Goal: Task Accomplishment & Management: Manage account settings

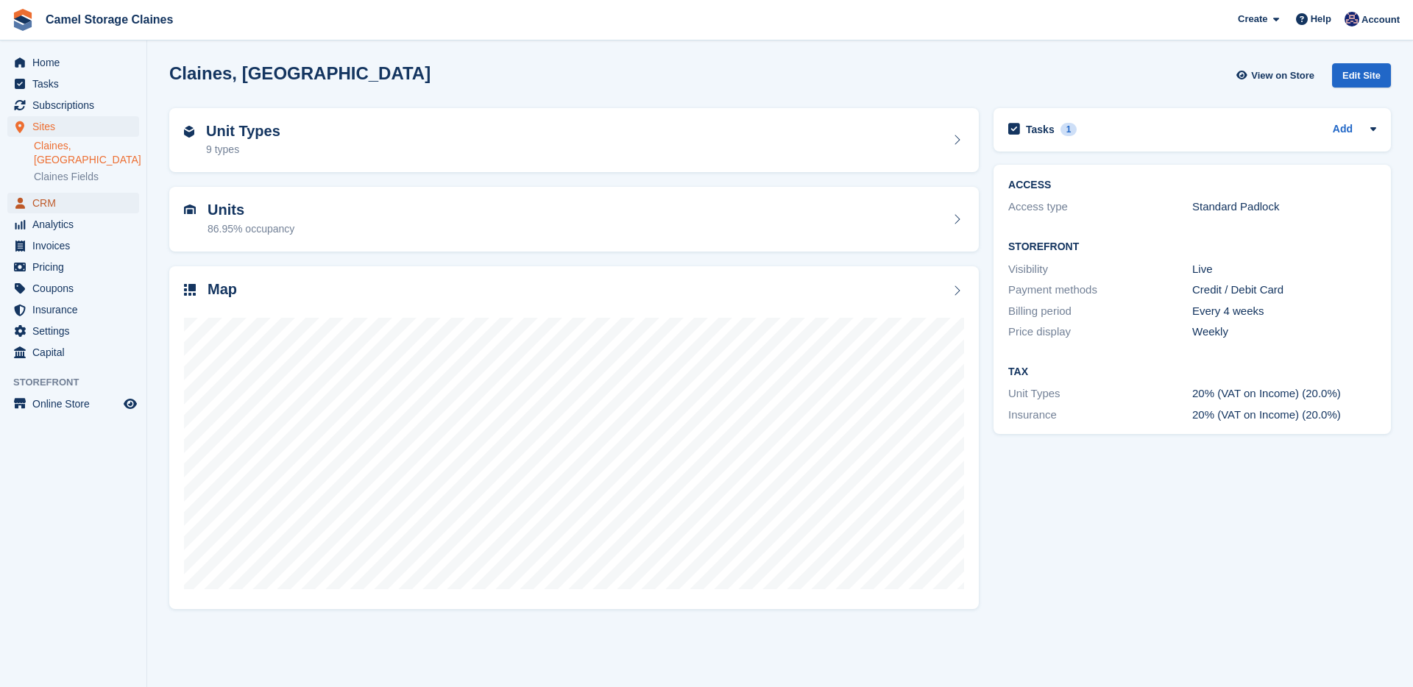
click at [81, 197] on span "CRM" at bounding box center [76, 203] width 88 height 21
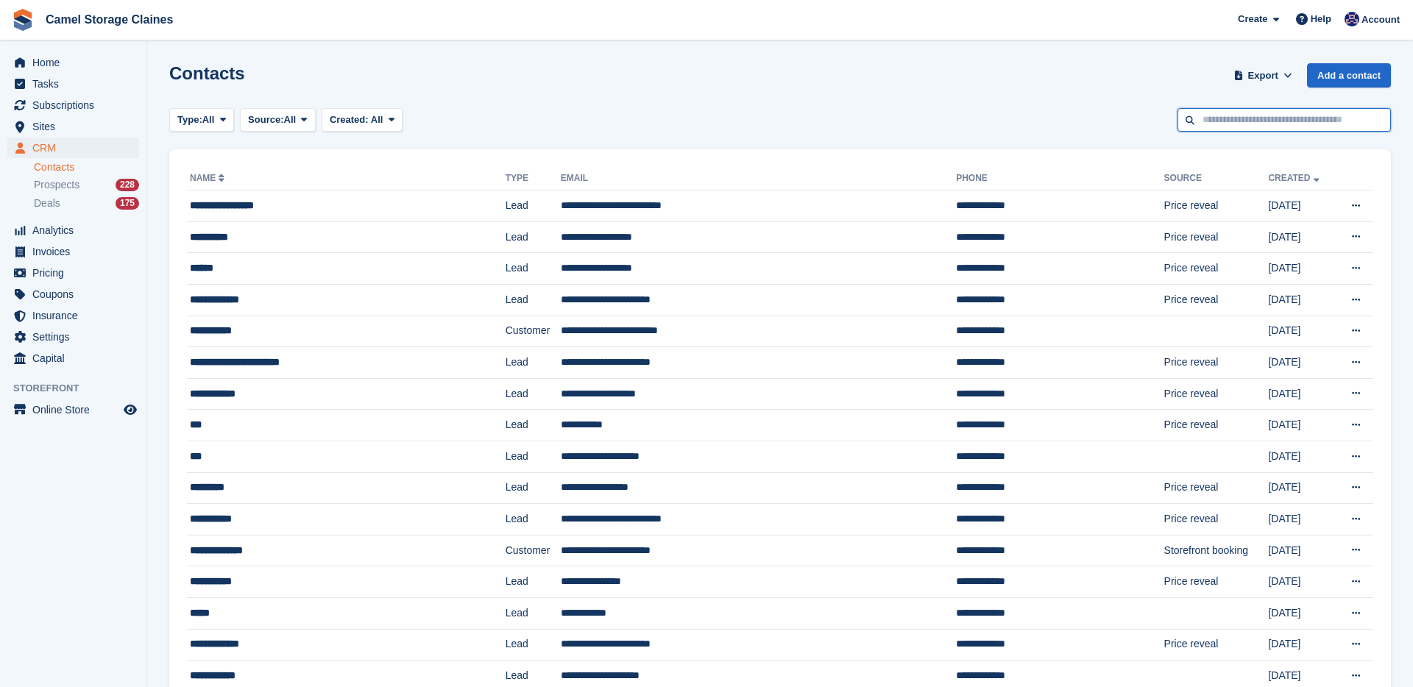
click at [1268, 119] on input "text" at bounding box center [1284, 120] width 213 height 24
type input "*****"
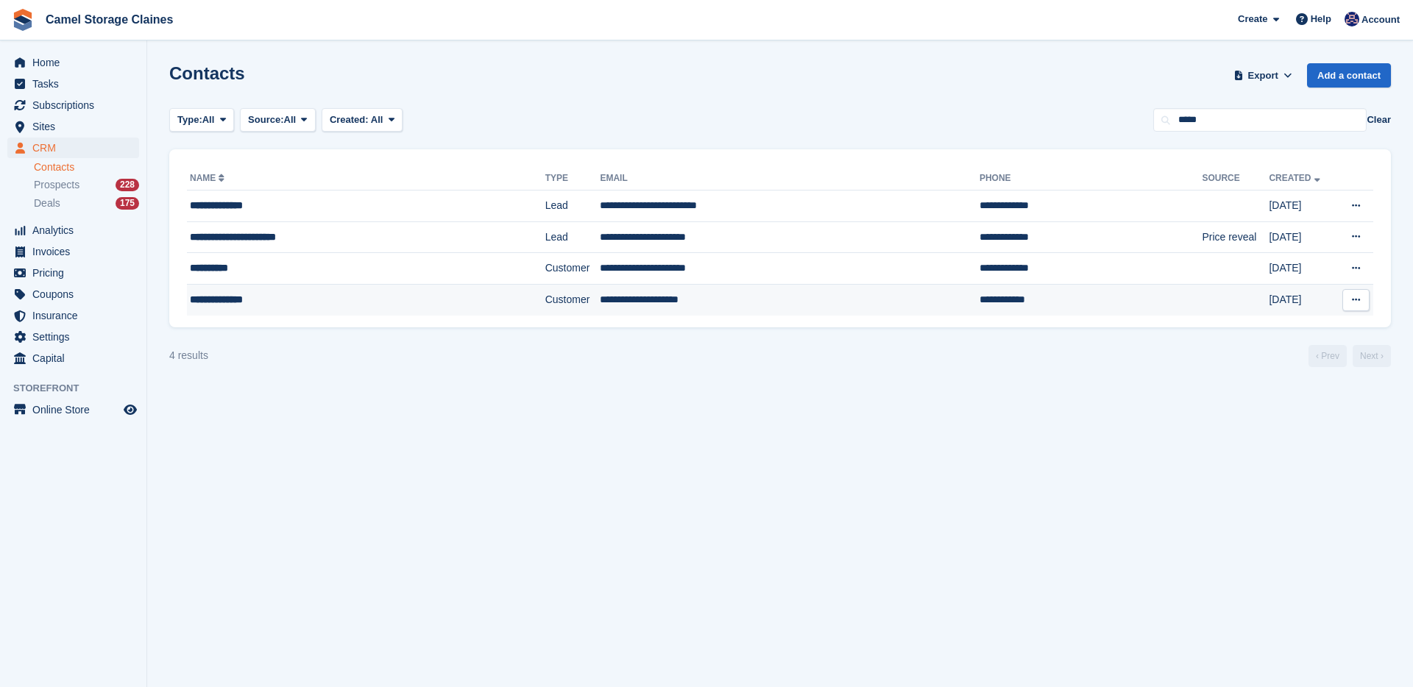
click at [353, 292] on div "**********" at bounding box center [334, 299] width 288 height 15
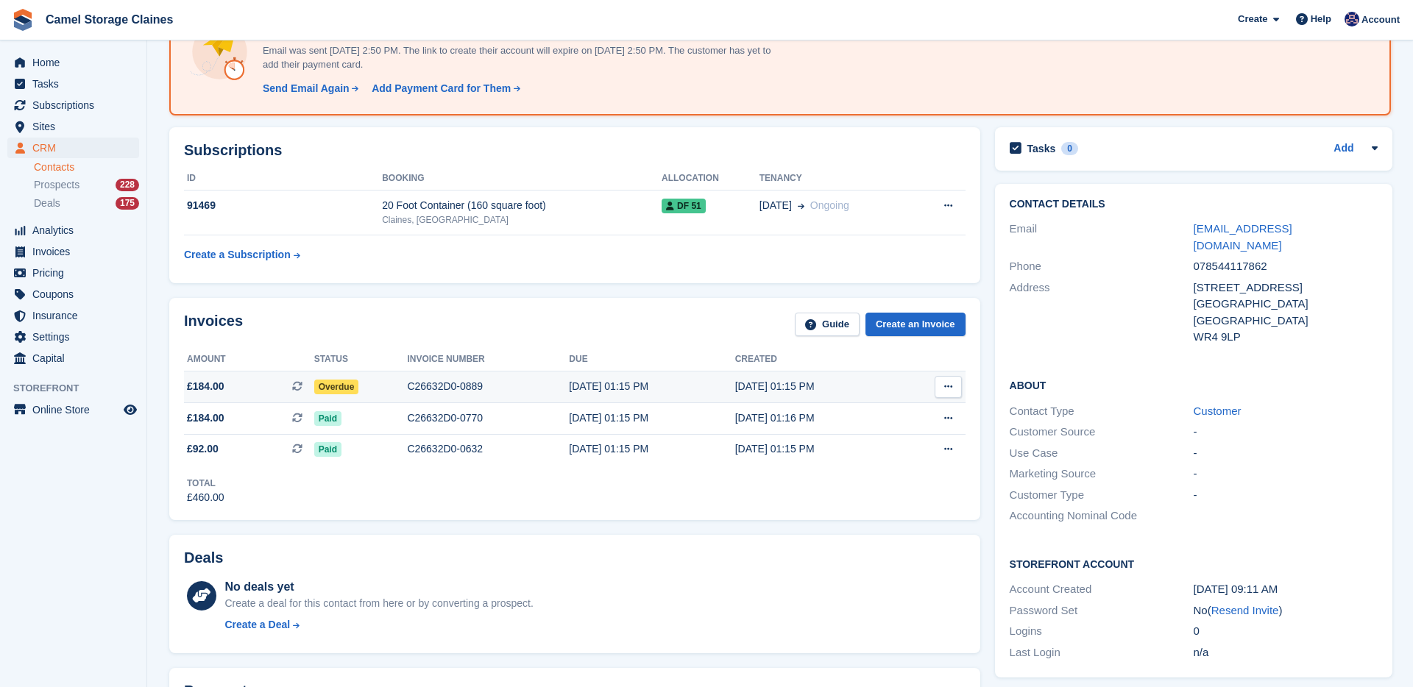
scroll to position [113, 0]
click at [535, 391] on div "C26632D0-0889" at bounding box center [488, 385] width 162 height 15
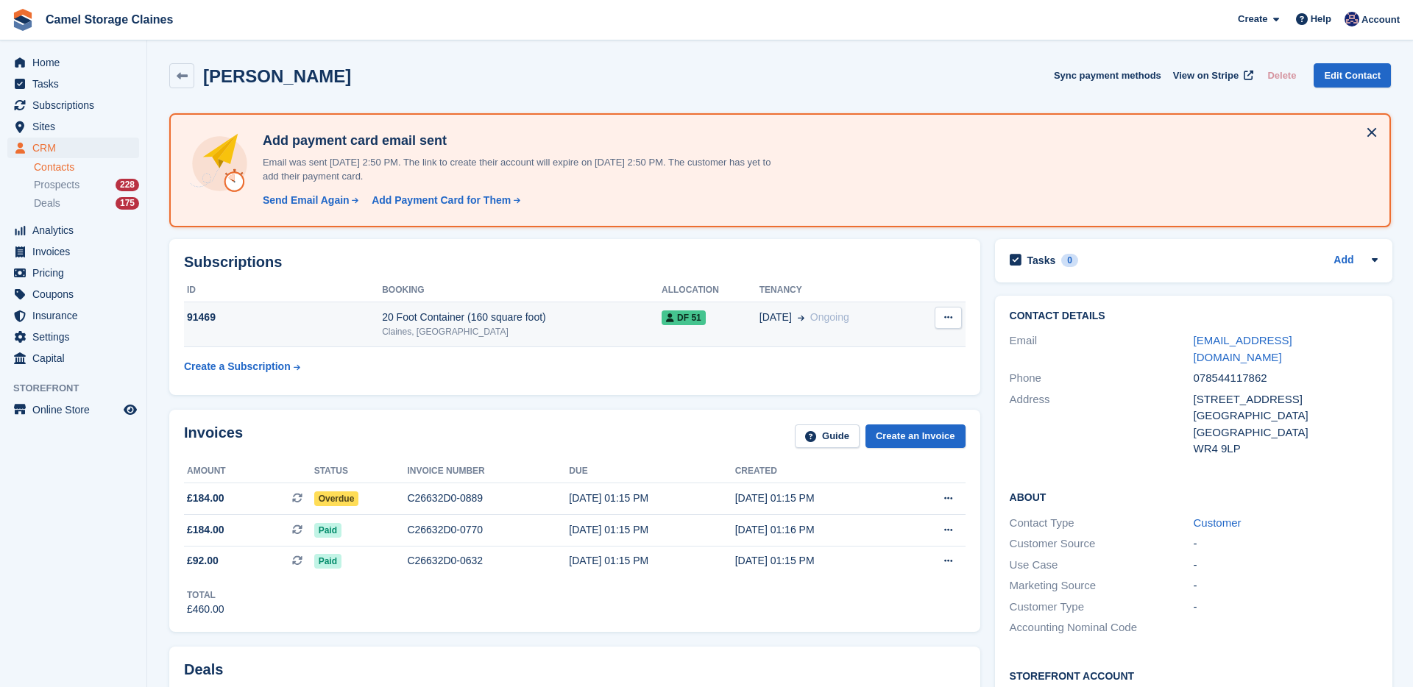
scroll to position [113, 0]
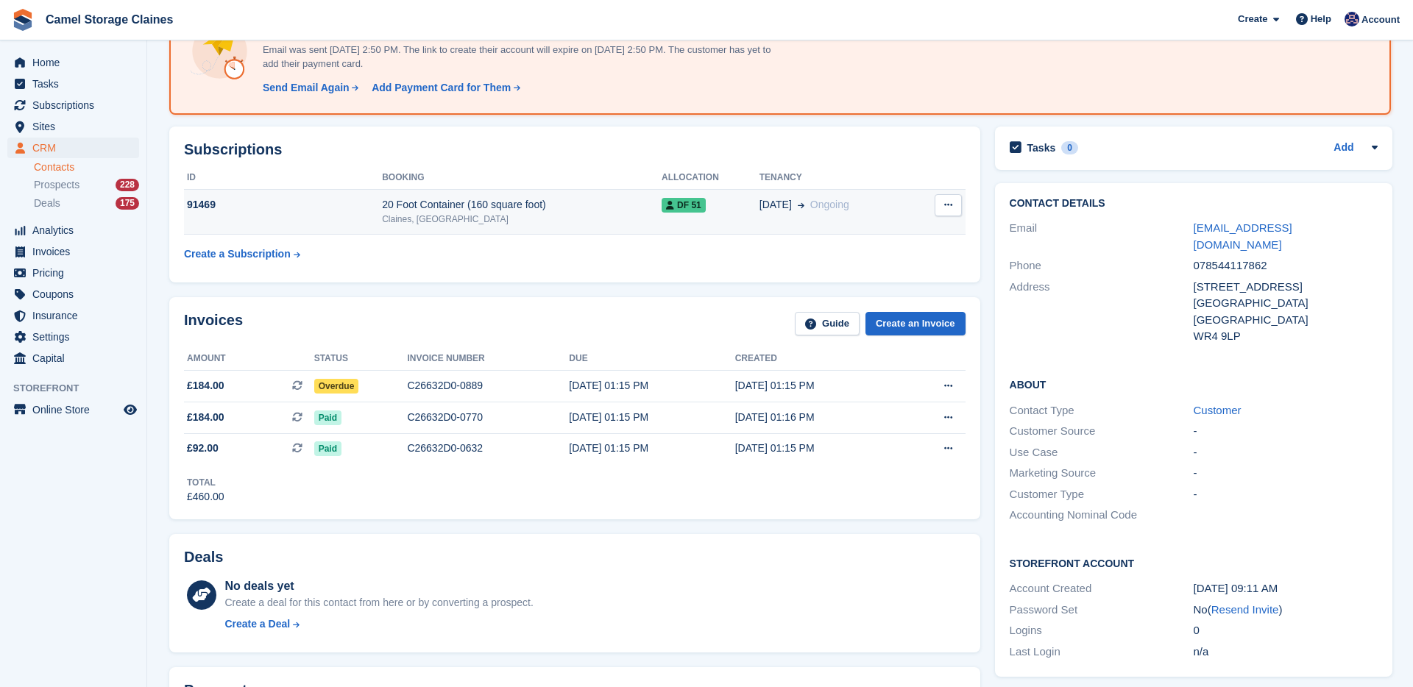
click at [468, 217] on div "Claines, [GEOGRAPHIC_DATA]" at bounding box center [522, 219] width 280 height 13
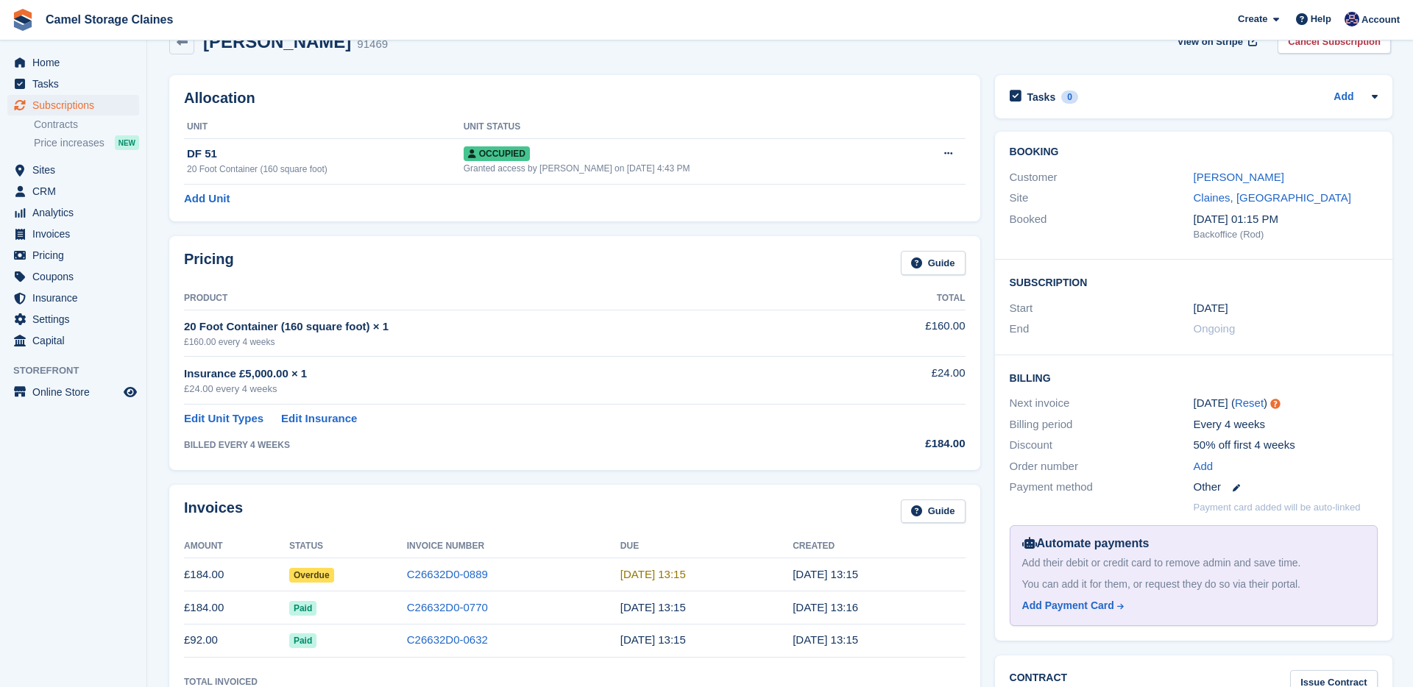
scroll to position [35, 0]
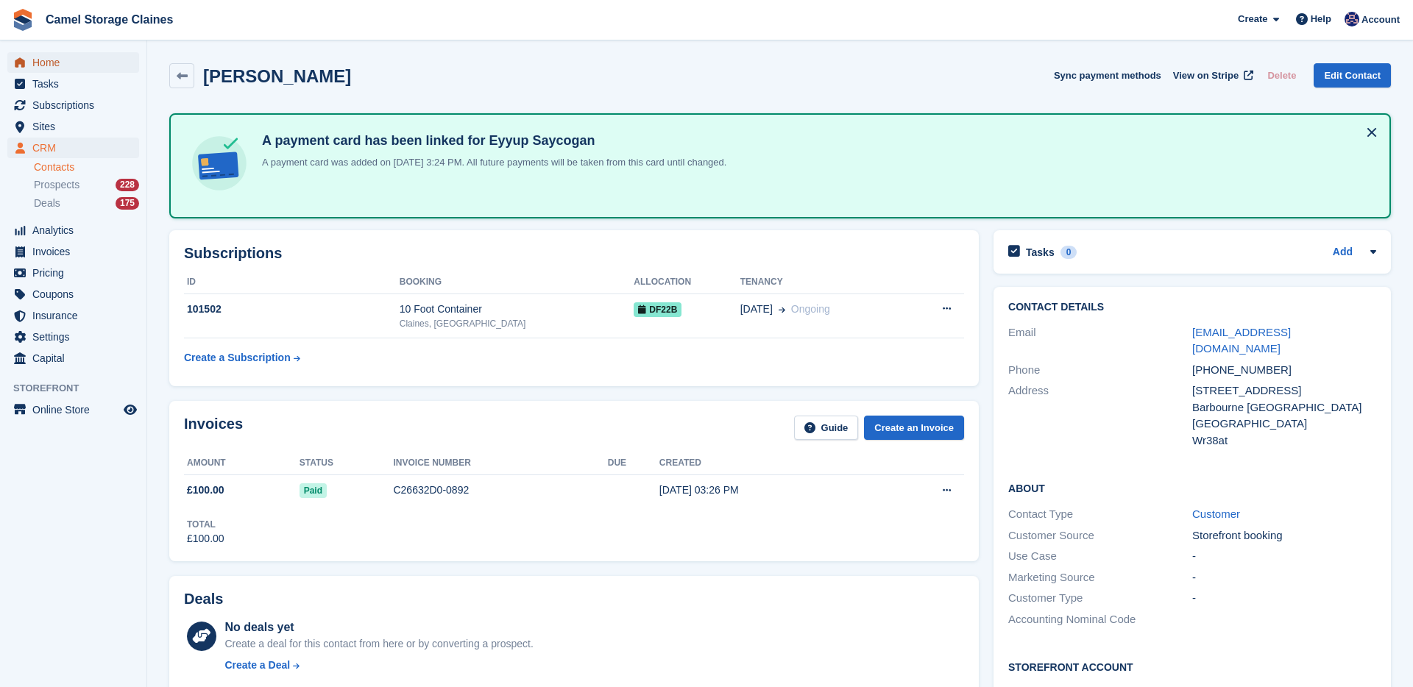
click at [100, 57] on span "Home" at bounding box center [76, 62] width 88 height 21
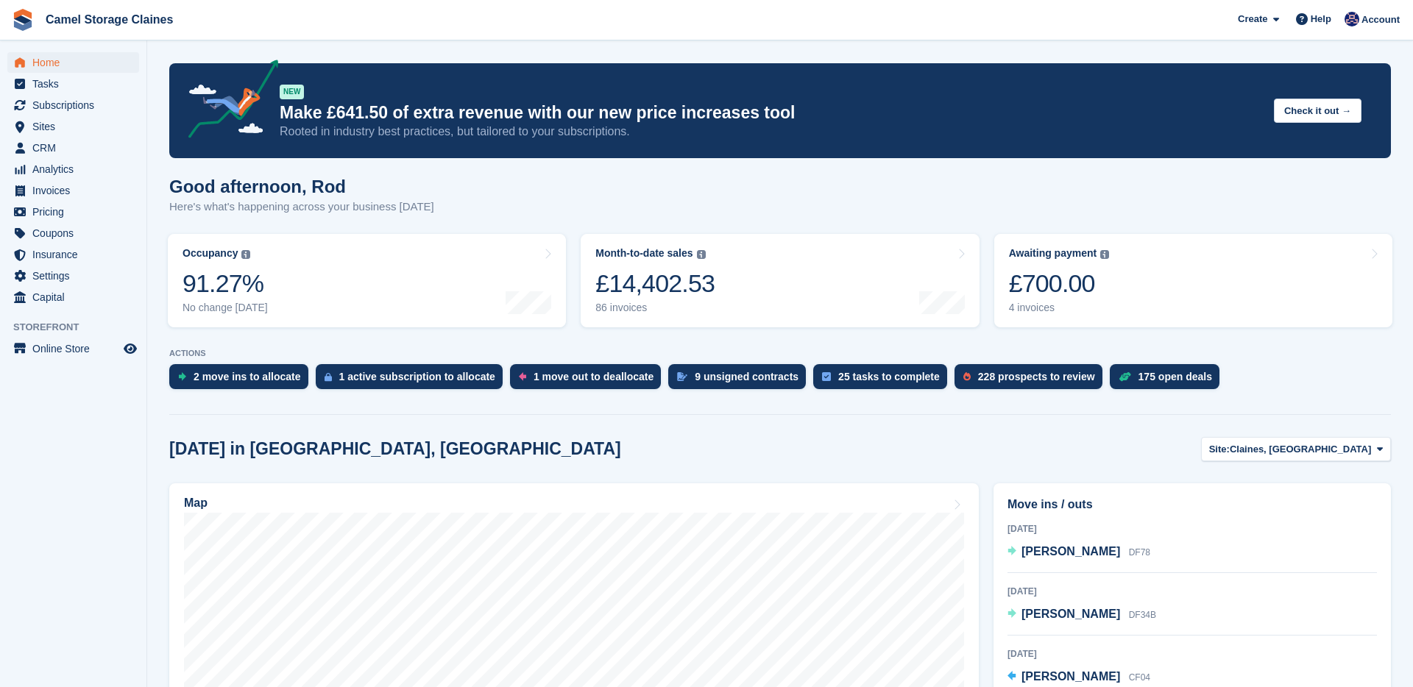
scroll to position [158, 0]
